Goal: Information Seeking & Learning: Learn about a topic

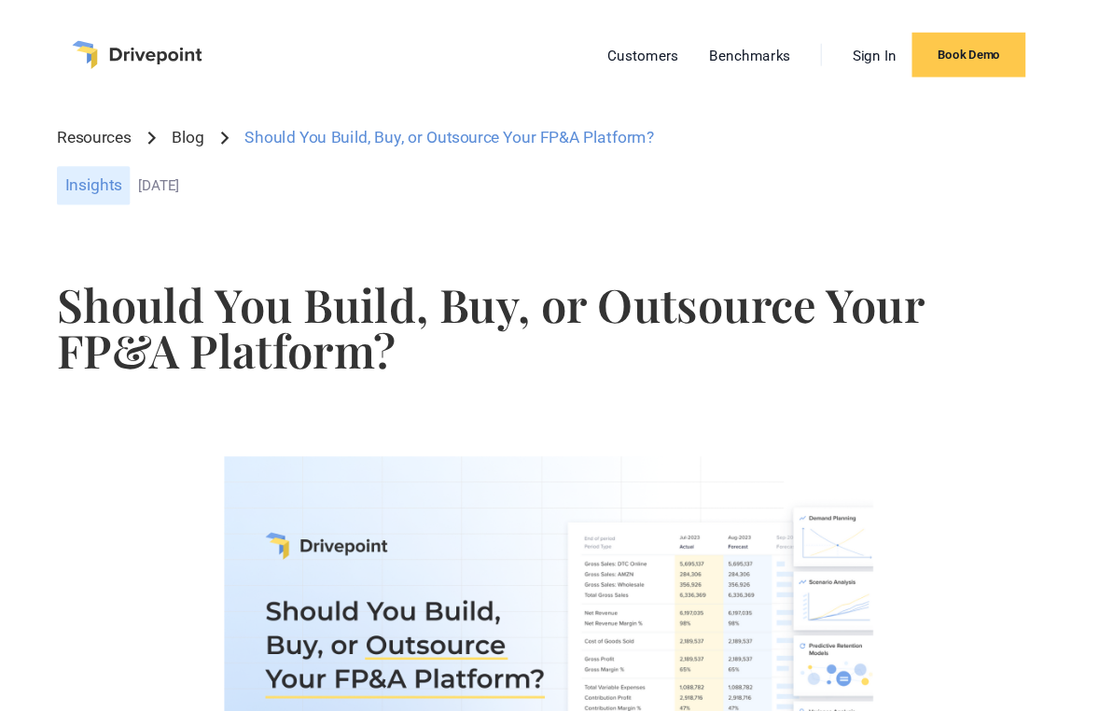
click at [225, 127] on link "Blog" at bounding box center [217, 127] width 30 height 21
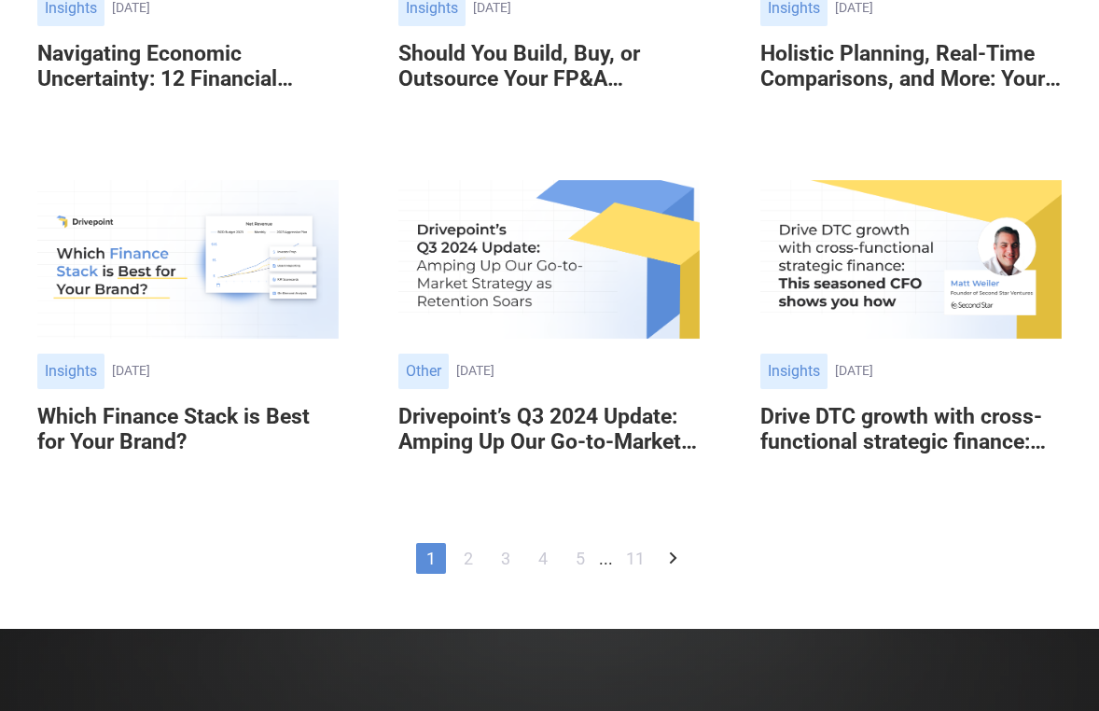
scroll to position [1309, 0]
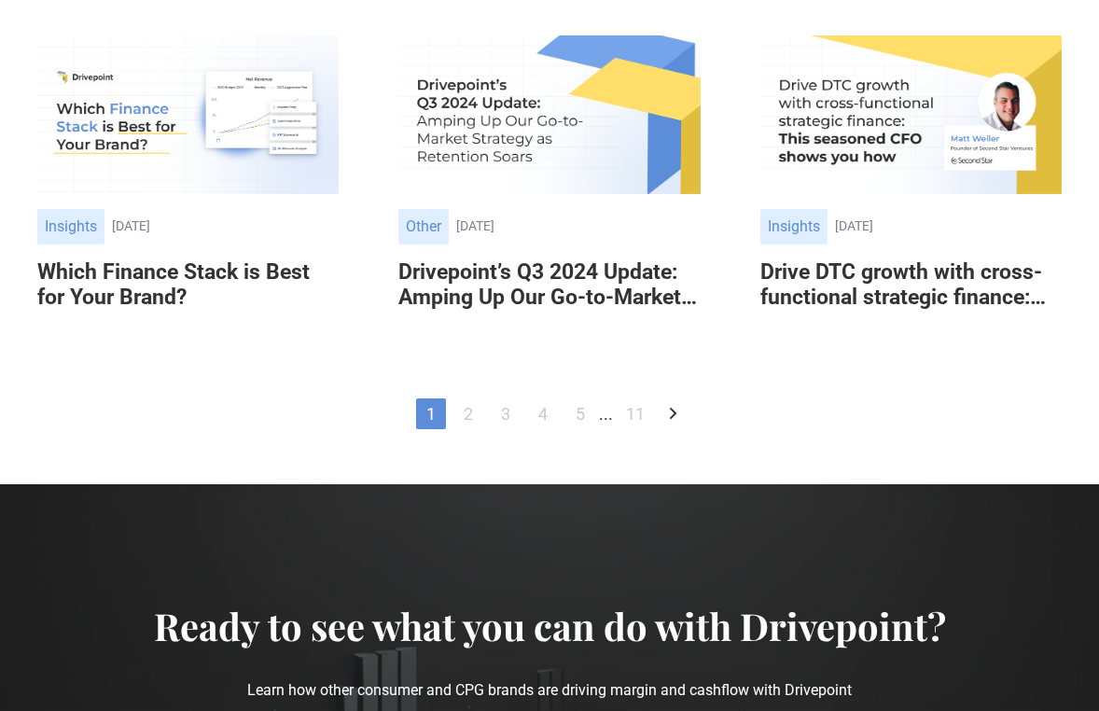
click at [469, 408] on link "2" at bounding box center [468, 413] width 30 height 31
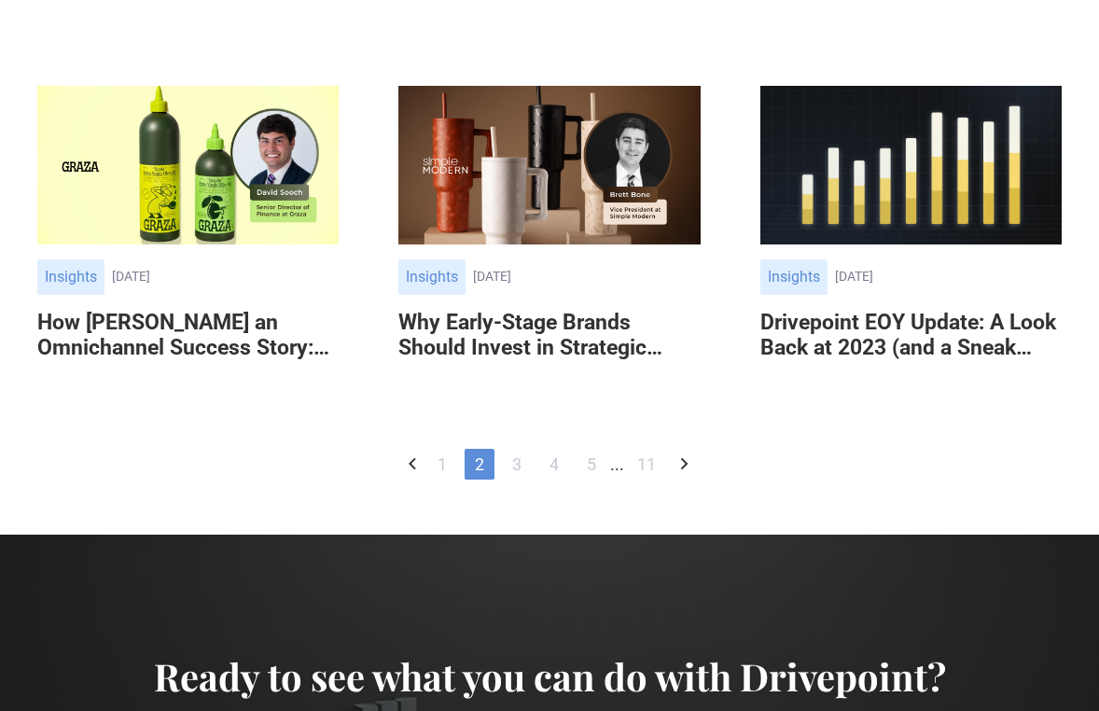
scroll to position [908, 0]
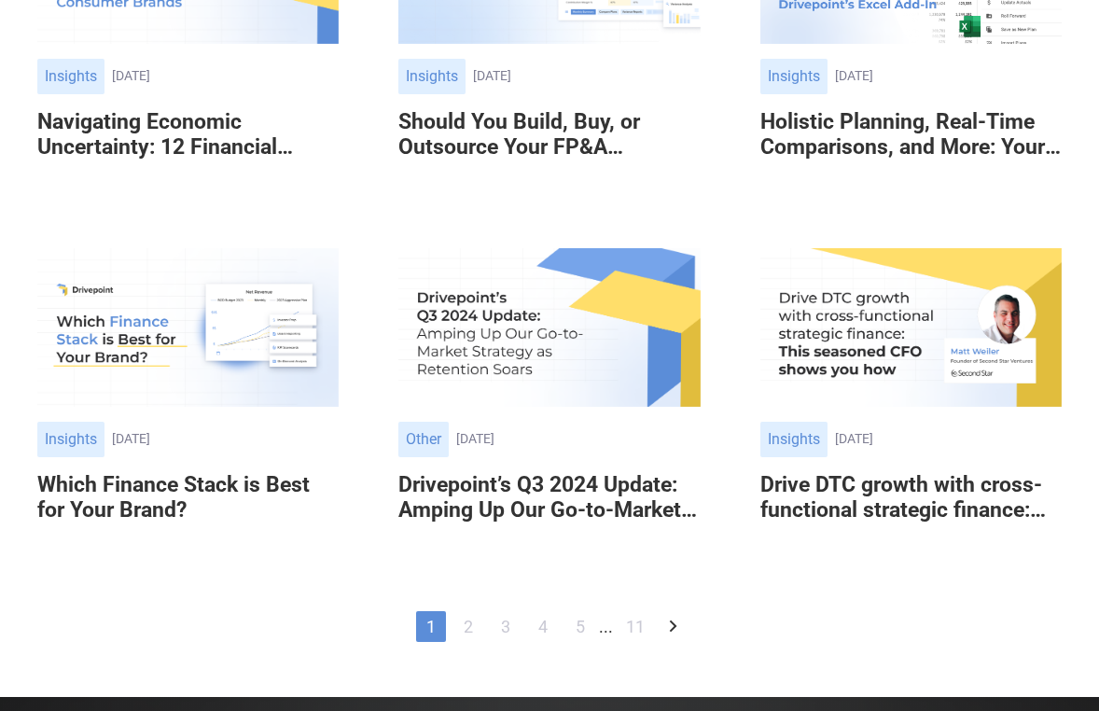
scroll to position [1125, 0]
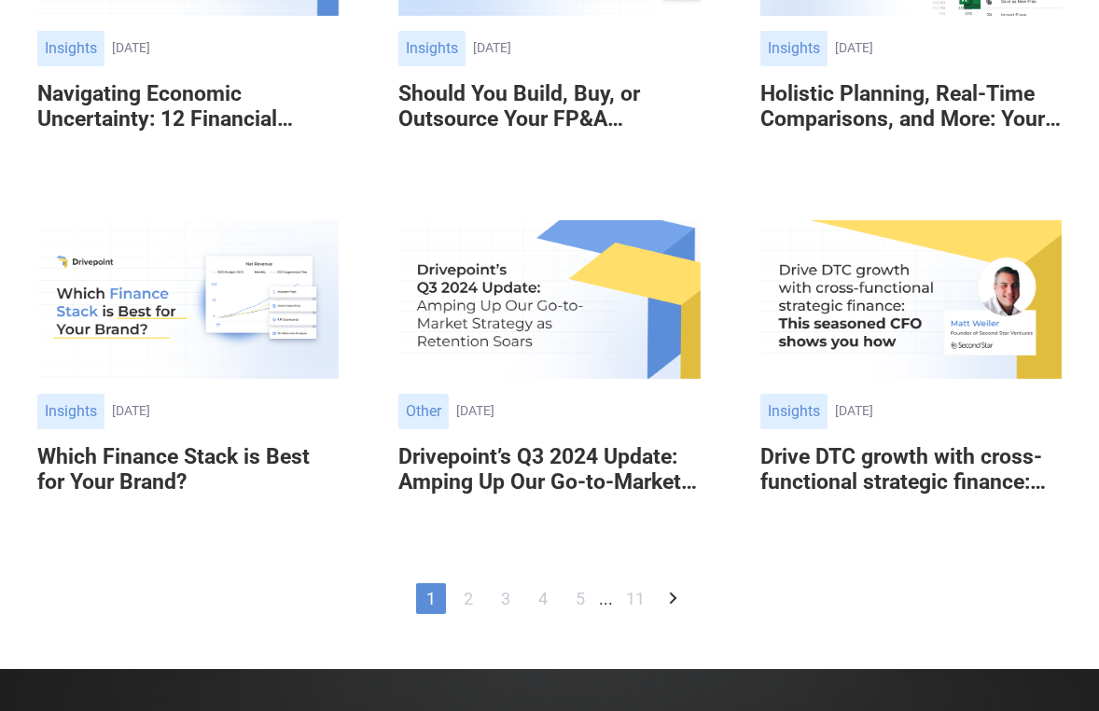
click at [492, 367] on img at bounding box center [548, 299] width 301 height 159
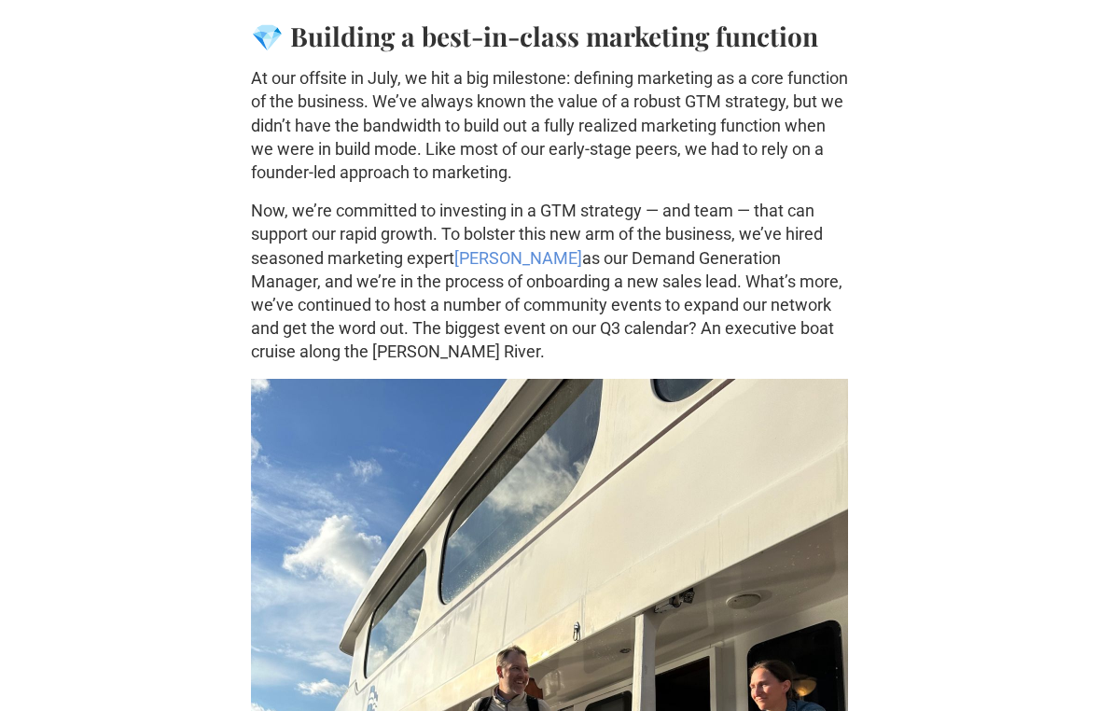
scroll to position [1212, 0]
